Goal: Navigation & Orientation: Find specific page/section

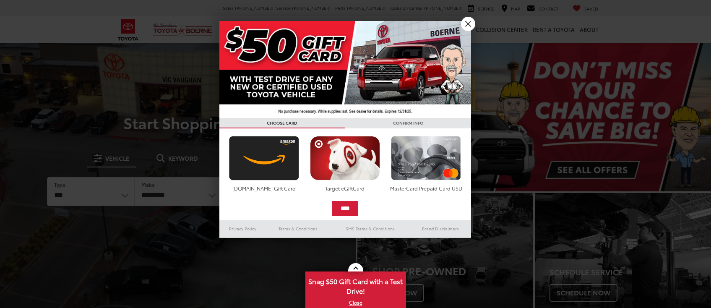
click at [458, 24] on img at bounding box center [345, 69] width 252 height 97
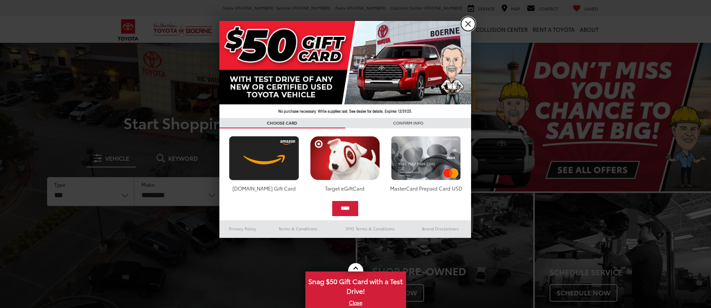
click at [464, 24] on link "X" at bounding box center [468, 24] width 14 height 14
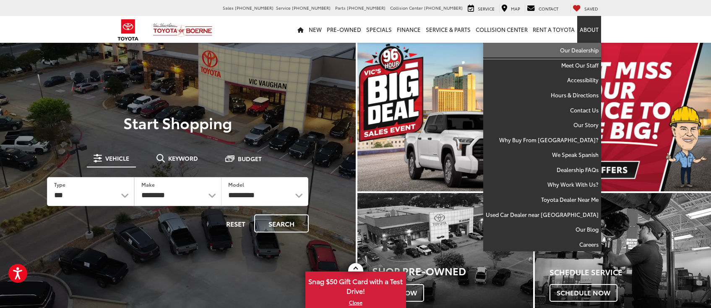
click at [581, 50] on link "Our Dealership" at bounding box center [542, 50] width 118 height 15
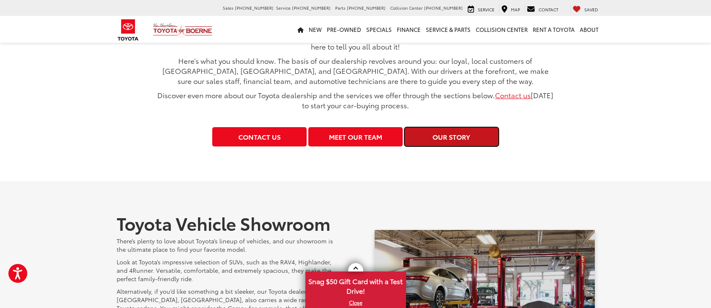
click at [454, 142] on link "Our Story" at bounding box center [451, 136] width 94 height 19
